Goal: Task Accomplishment & Management: Manage account settings

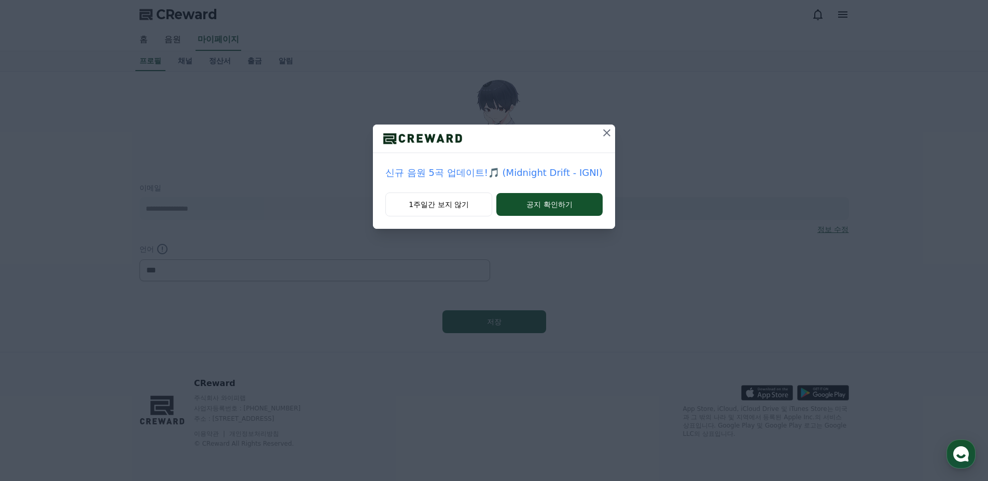
select select "**********"
click at [595, 128] on div at bounding box center [494, 139] width 242 height 29
click at [603, 130] on icon at bounding box center [606, 132] width 7 height 7
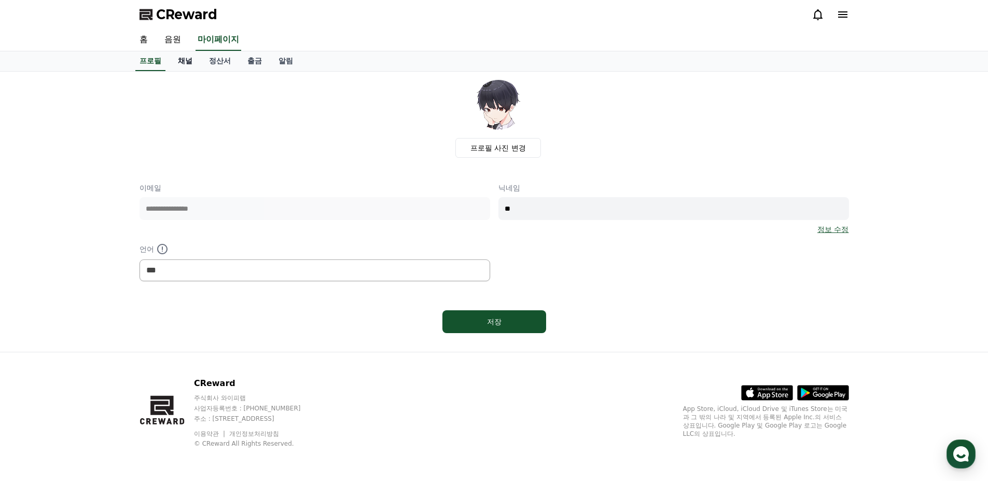
click at [178, 61] on link "채널" at bounding box center [185, 61] width 31 height 20
